Goal: Transaction & Acquisition: Purchase product/service

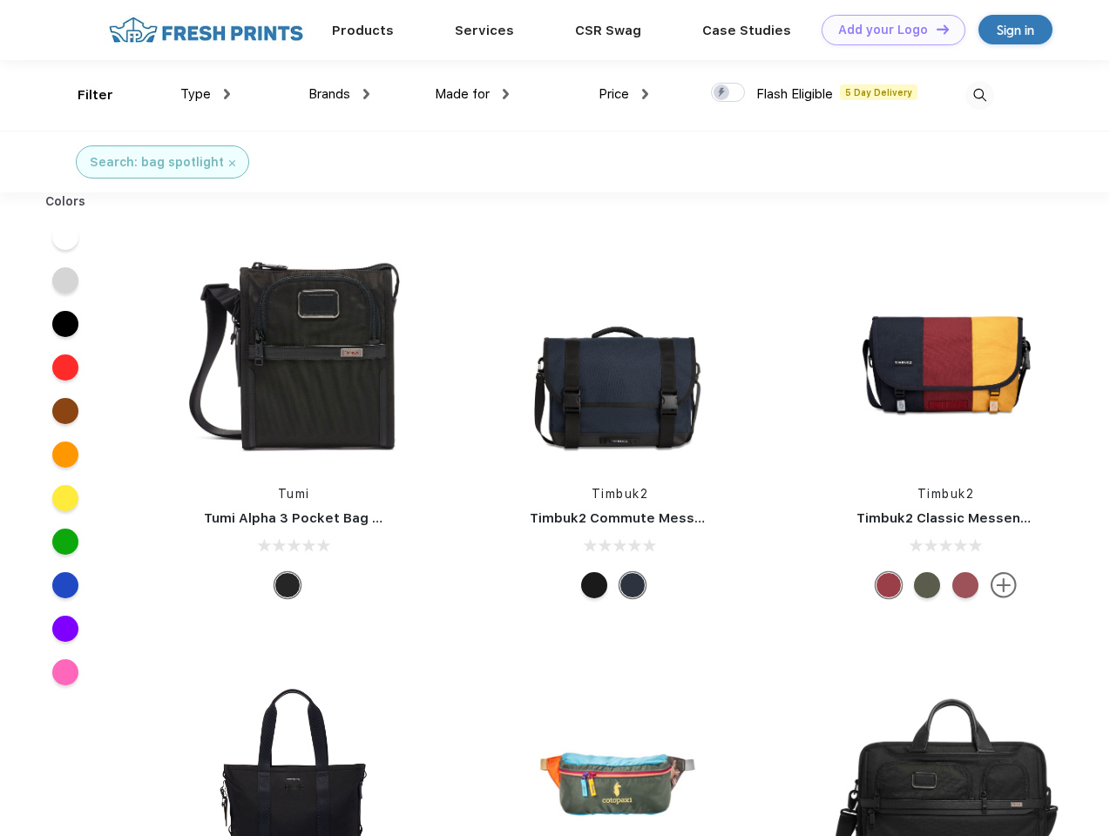
click at [887, 30] on link "Add your Logo Design Tool" at bounding box center [893, 30] width 144 height 30
click at [0, 0] on div "Design Tool" at bounding box center [0, 0] width 0 height 0
click at [935, 29] on link "Add your Logo Design Tool" at bounding box center [893, 30] width 144 height 30
click at [84, 95] on div "Filter" at bounding box center [96, 95] width 36 height 20
click at [206, 94] on span "Type" at bounding box center [195, 94] width 30 height 16
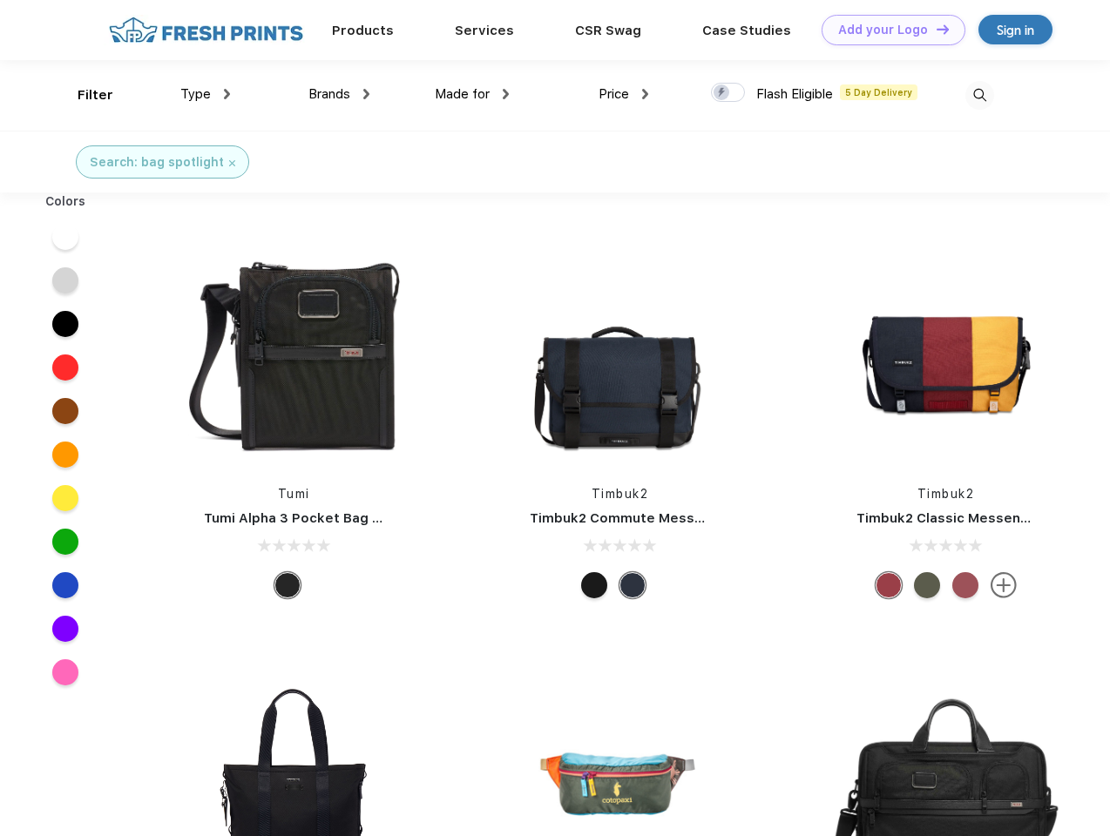
click at [339, 94] on span "Brands" at bounding box center [329, 94] width 42 height 16
click at [472, 94] on span "Made for" at bounding box center [462, 94] width 55 height 16
click at [624, 94] on span "Price" at bounding box center [613, 94] width 30 height 16
click at [728, 93] on div at bounding box center [728, 92] width 34 height 19
click at [722, 93] on input "checkbox" at bounding box center [716, 87] width 11 height 11
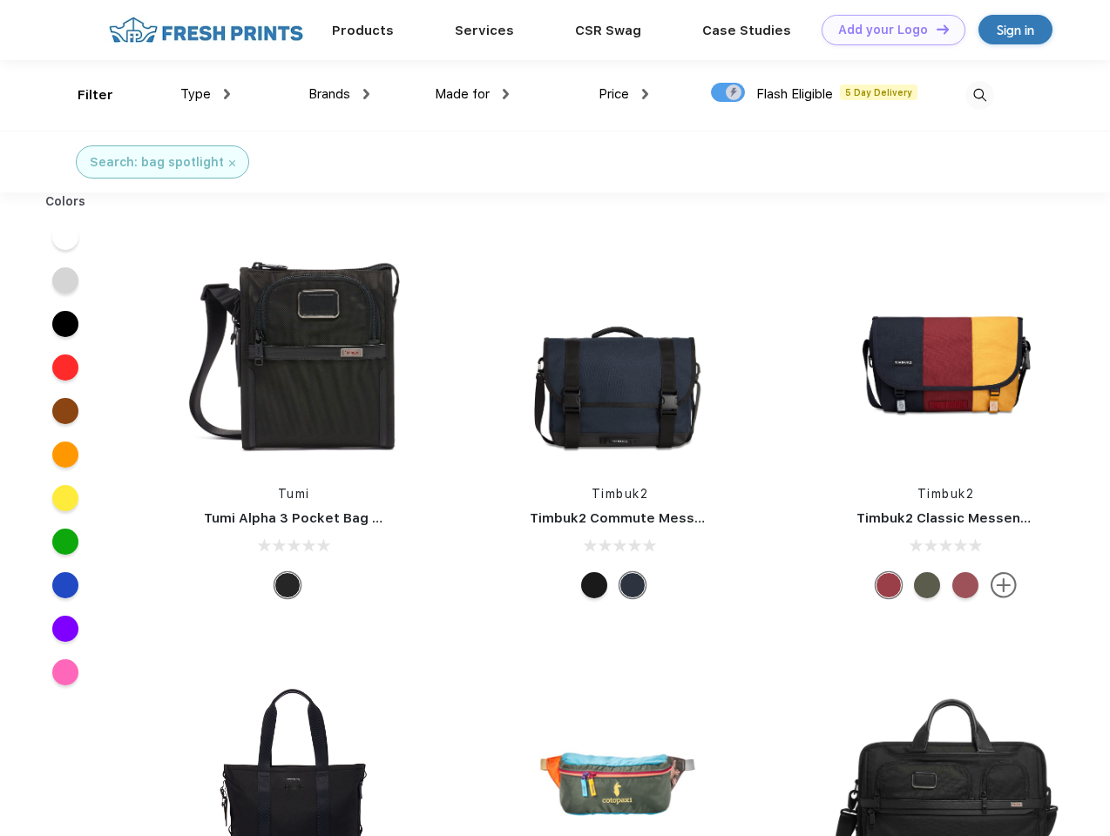
click at [979, 95] on img at bounding box center [979, 95] width 29 height 29
